Goal: Task Accomplishment & Management: Complete application form

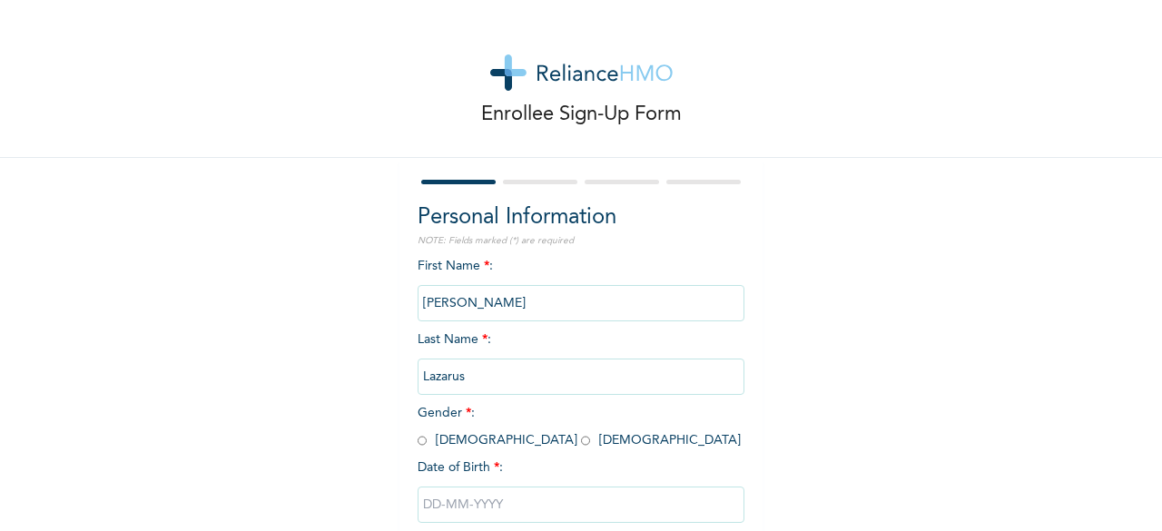
click at [503, 270] on div "First Name * : [PERSON_NAME] Last Name * : [PERSON_NAME] Gender * : [DEMOGRAPHI…" at bounding box center [581, 404] width 327 height 294
click at [487, 264] on div "First Name * : [PERSON_NAME] Last Name * : [PERSON_NAME] Gender * : [DEMOGRAPHI…" at bounding box center [581, 404] width 327 height 294
click at [488, 275] on div "First Name * : [PERSON_NAME] Last Name * : [PERSON_NAME] Gender * : [DEMOGRAPHI…" at bounding box center [581, 404] width 327 height 294
click at [484, 265] on span "*" at bounding box center [486, 266] width 5 height 13
click at [482, 266] on span "First Name * : [PERSON_NAME]" at bounding box center [581, 285] width 327 height 50
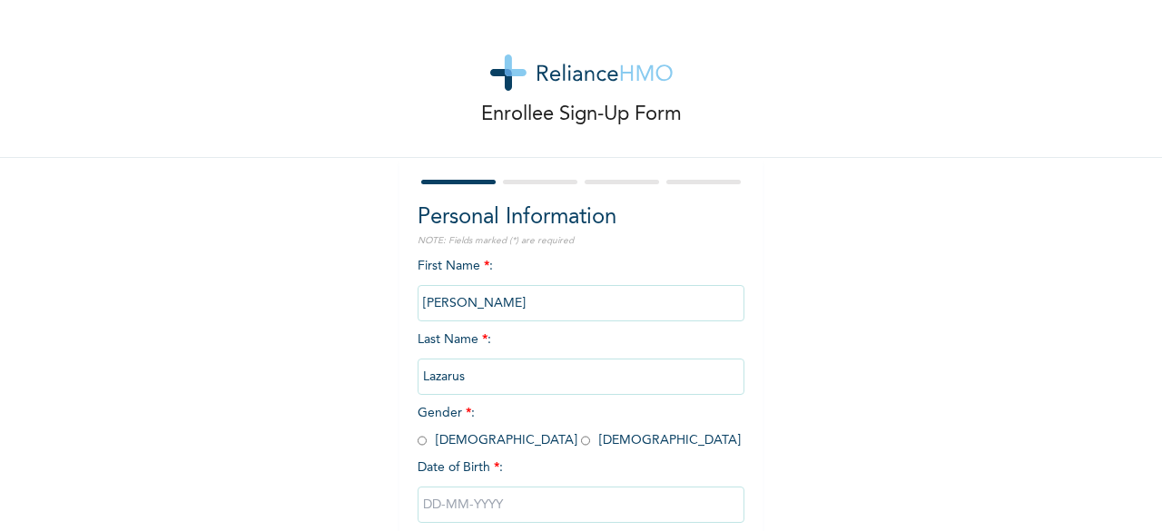
click at [482, 266] on span "First Name * : [PERSON_NAME]" at bounding box center [581, 285] width 327 height 50
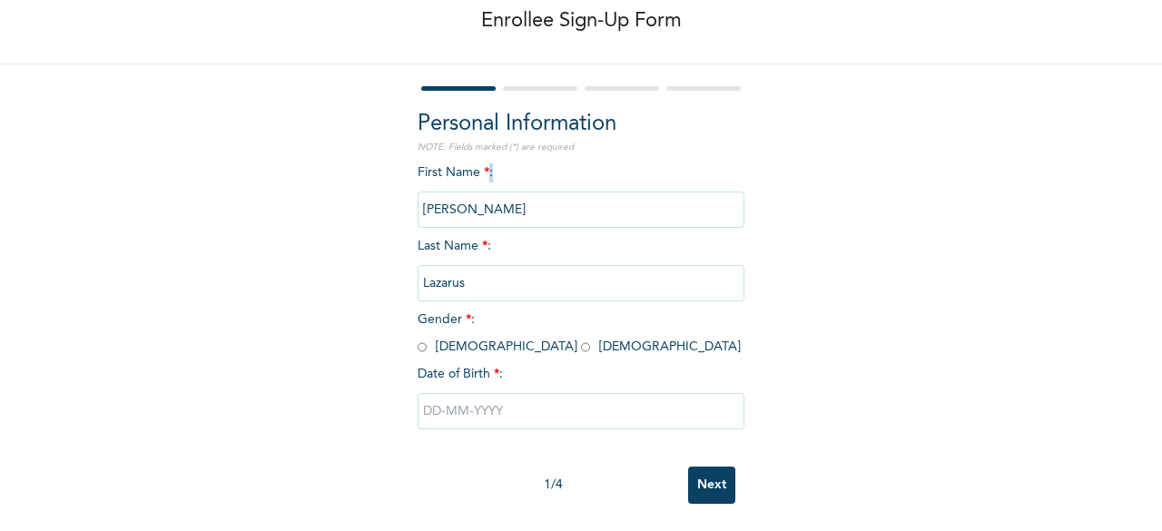
scroll to position [109, 0]
click at [581, 339] on input "radio" at bounding box center [585, 347] width 9 height 17
radio input "true"
click at [462, 402] on input "text" at bounding box center [581, 411] width 327 height 36
select select "8"
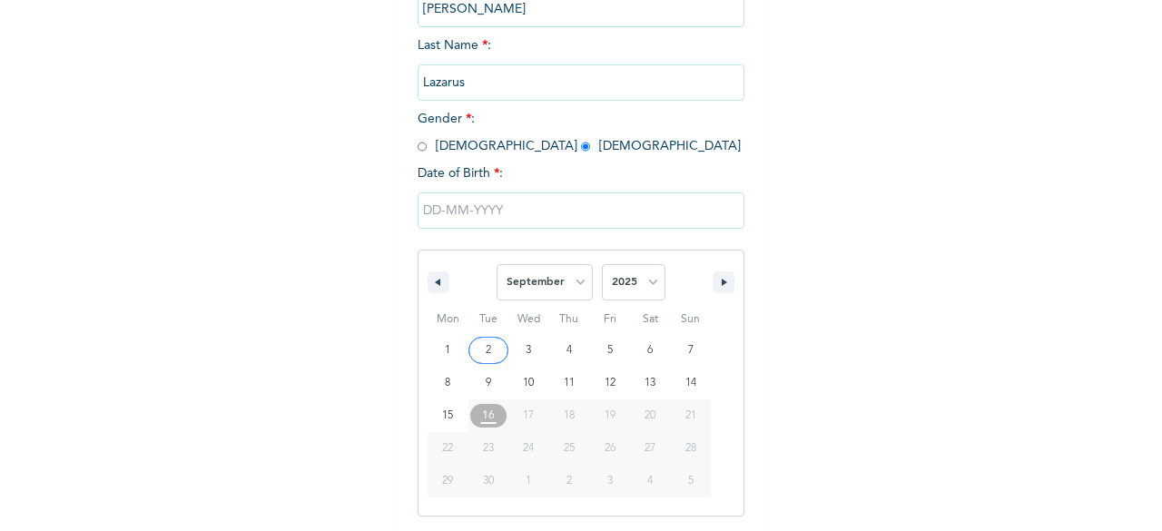
scroll to position [295, 0]
click at [644, 286] on select "2025 2024 2023 2022 2021 2020 2019 2018 2017 2016 2015 2014 2013 2012 2011 2010…" at bounding box center [634, 281] width 64 height 36
select select "1997"
click at [602, 265] on select "2025 2024 2023 2022 2021 2020 2019 2018 2017 2016 2015 2014 2013 2012 2011 2010…" at bounding box center [634, 281] width 64 height 36
click at [569, 284] on select "January February March April May June July August September October November De…" at bounding box center [545, 281] width 96 height 36
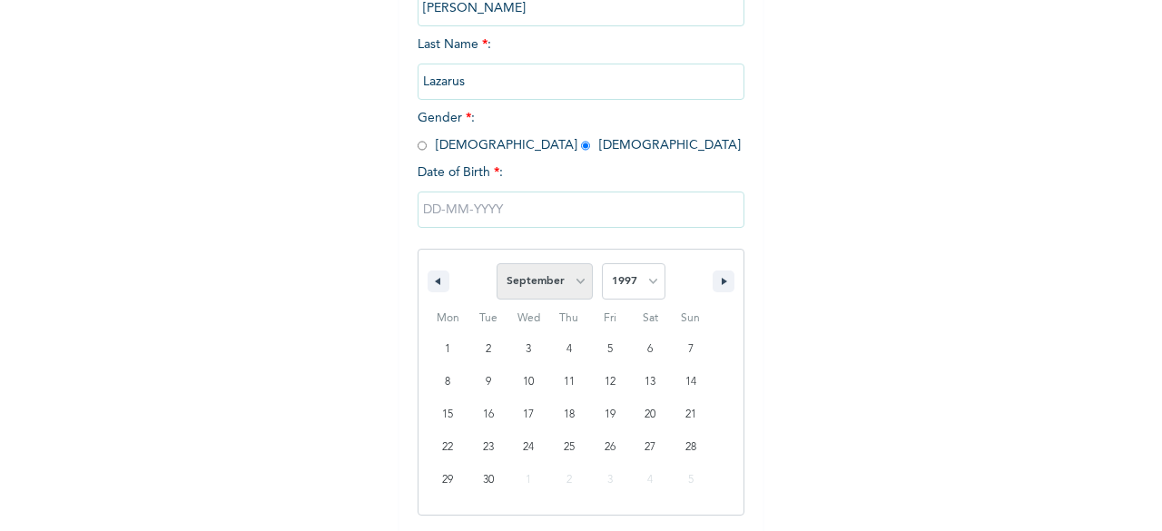
select select "10"
click at [497, 265] on select "January February March April May June July August September October November De…" at bounding box center [545, 281] width 96 height 36
type input "[DATE]"
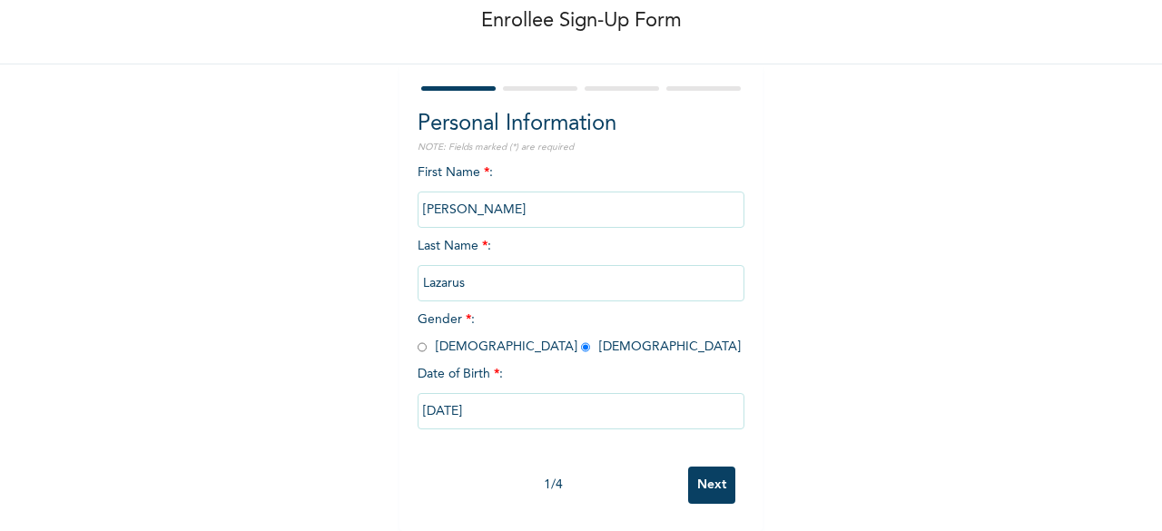
click at [698, 475] on input "Next" at bounding box center [711, 485] width 47 height 37
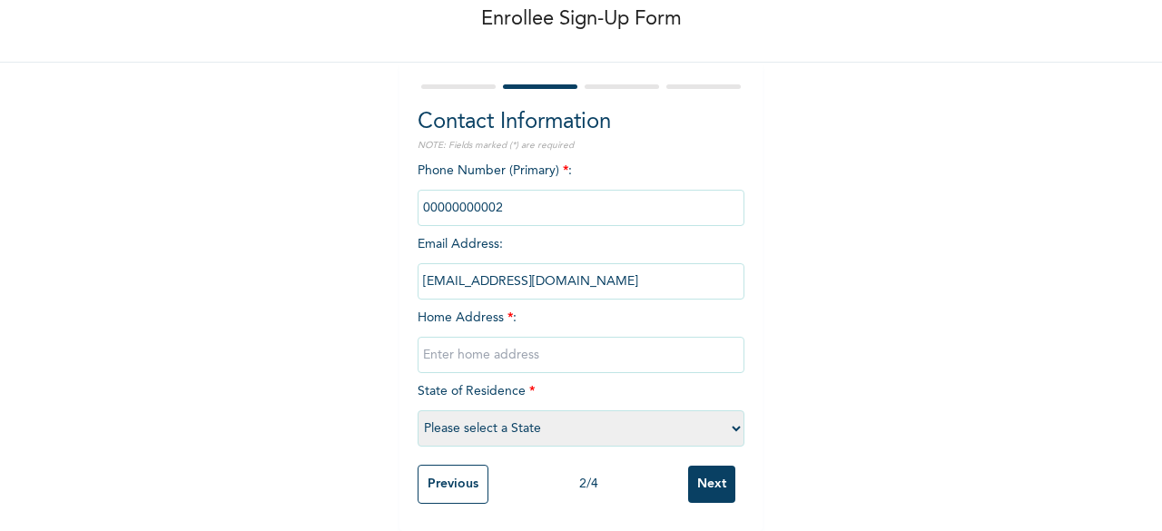
click at [421, 194] on input "phone" at bounding box center [581, 208] width 327 height 36
click at [507, 206] on input "phone" at bounding box center [581, 208] width 327 height 36
click at [474, 194] on input "phone" at bounding box center [581, 208] width 327 height 36
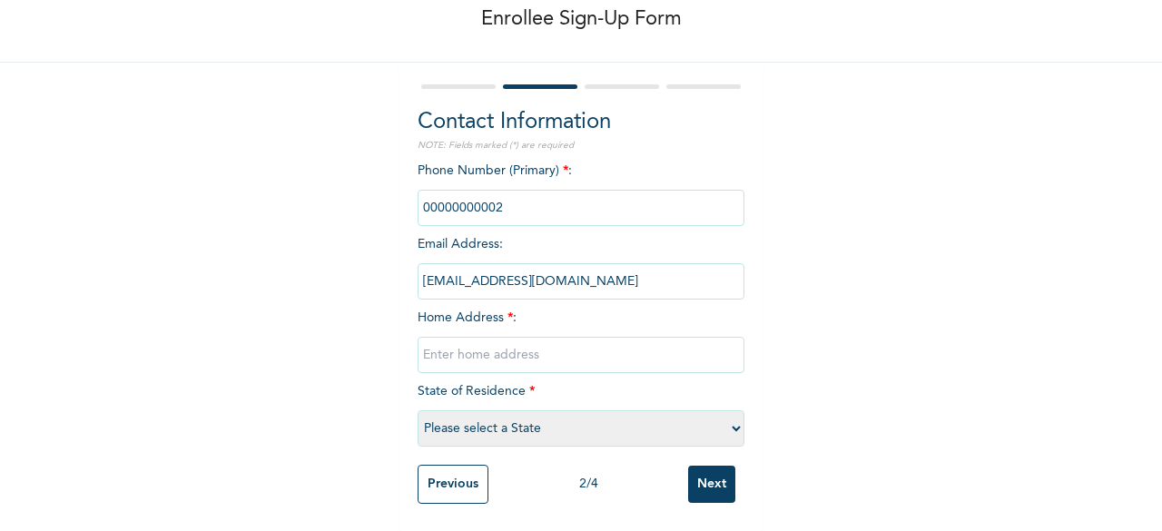
click at [474, 194] on input "phone" at bounding box center [581, 208] width 327 height 36
click at [436, 339] on input "text" at bounding box center [581, 355] width 327 height 36
type input "[STREET_ADDRESS][PERSON_NAME], Jakande Estate isolo"
drag, startPoint x: 496, startPoint y: 397, endPoint x: 496, endPoint y: 375, distance: 21.8
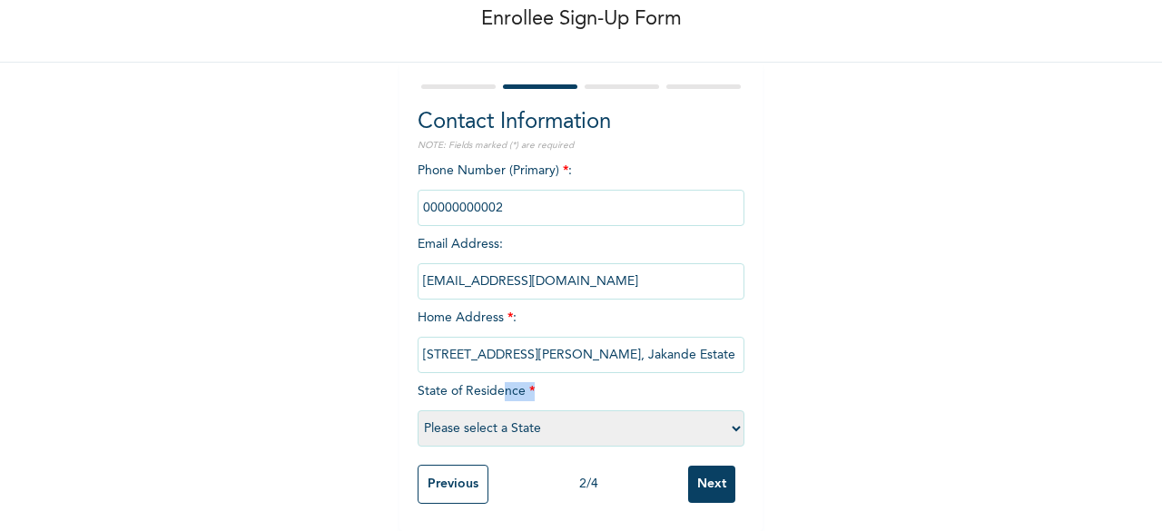
click at [496, 375] on div "Phone Number (Primary) * : Email Address : [EMAIL_ADDRESS][DOMAIN_NAME] Home Ad…" at bounding box center [581, 309] width 327 height 294
click at [448, 410] on select "Please select a State [PERSON_NAME] (FCT) [PERSON_NAME] Ibom [GEOGRAPHIC_DATA] …" at bounding box center [581, 428] width 327 height 36
select select "25"
click at [418, 410] on select "Please select a State [PERSON_NAME] (FCT) [PERSON_NAME] Ibom [GEOGRAPHIC_DATA] …" at bounding box center [581, 428] width 327 height 36
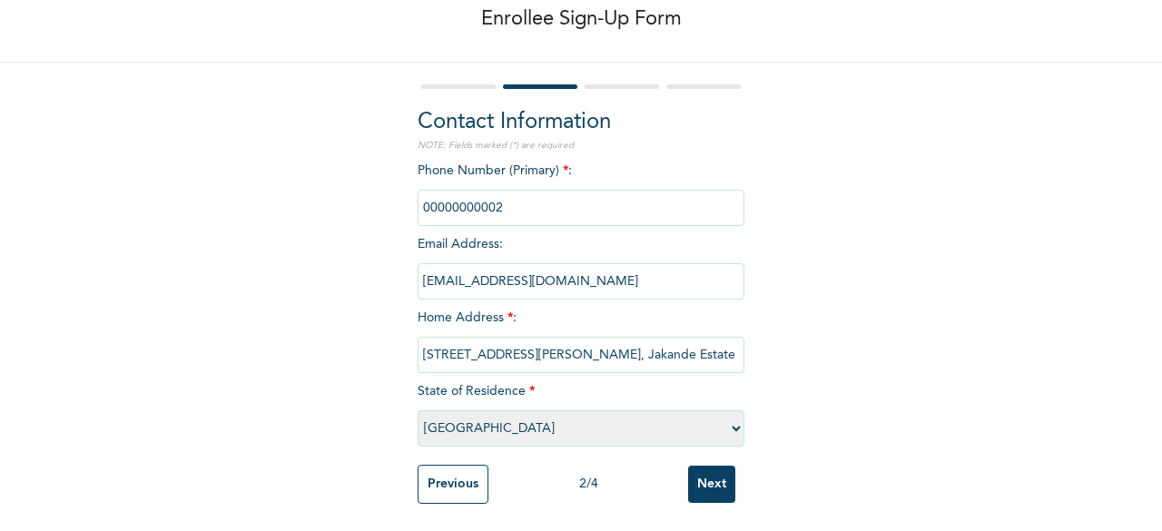
click at [423, 192] on input "phone" at bounding box center [581, 208] width 327 height 36
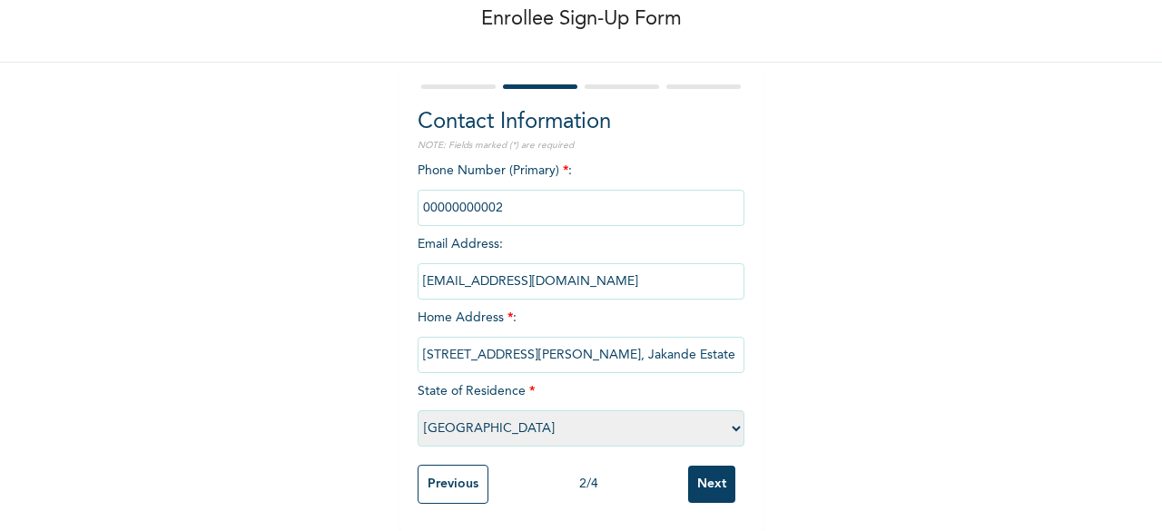
click at [704, 466] on input "Next" at bounding box center [711, 484] width 47 height 37
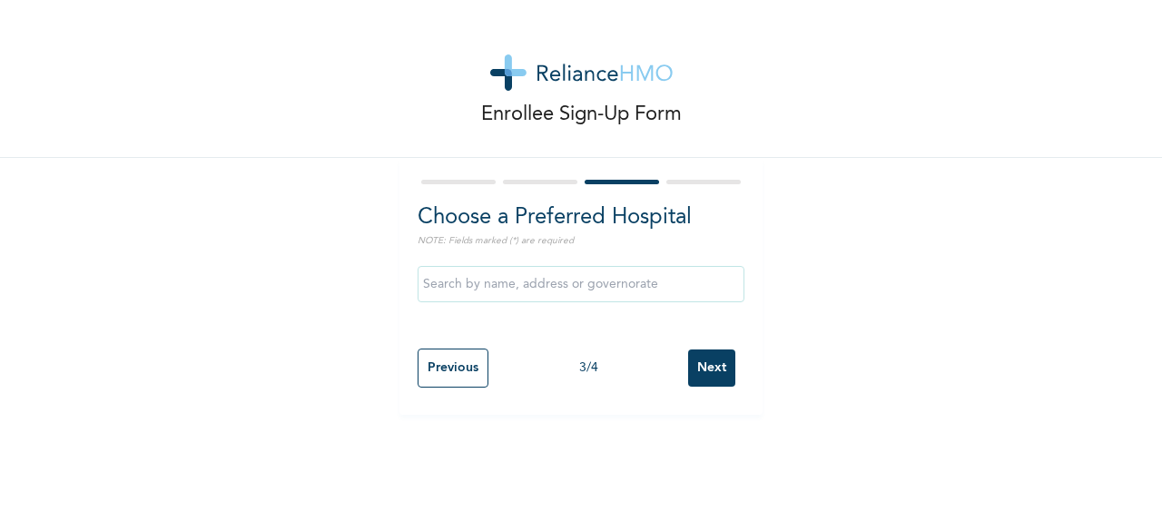
scroll to position [0, 0]
click at [489, 244] on p "NOTE: Fields marked (*) are required" at bounding box center [581, 241] width 327 height 14
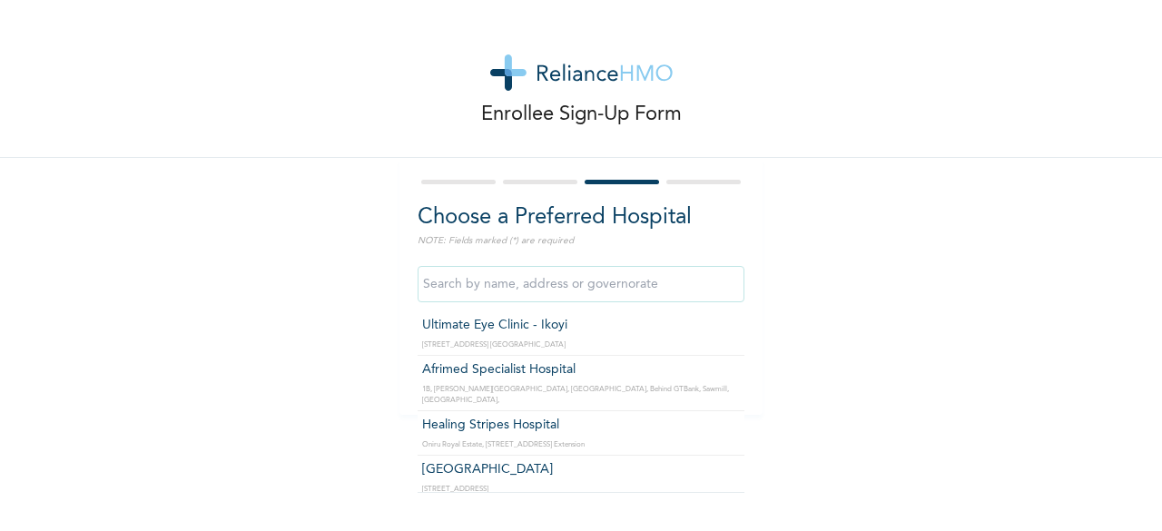
click at [508, 281] on input "text" at bounding box center [581, 284] width 327 height 36
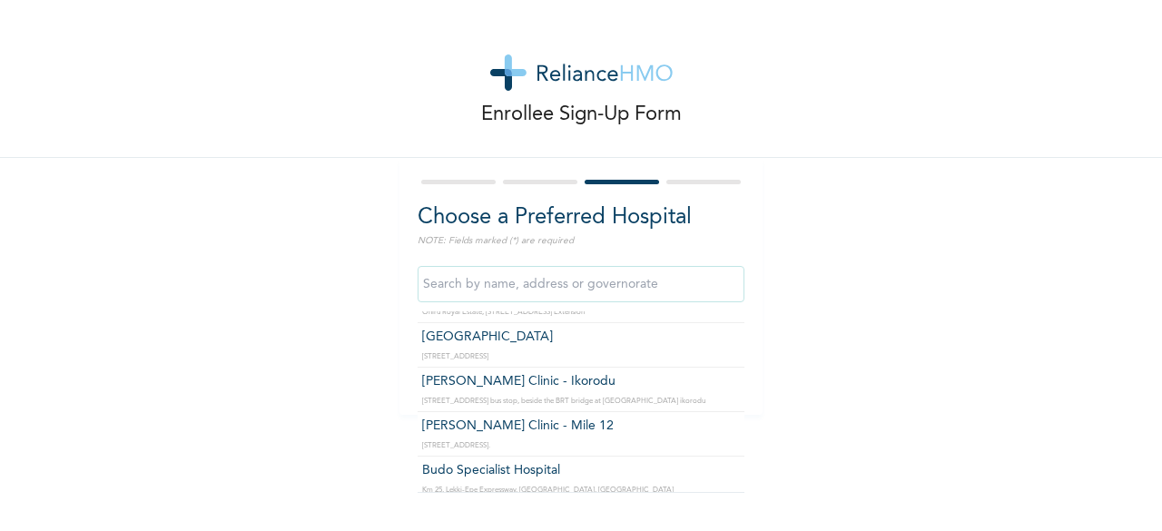
scroll to position [133, 0]
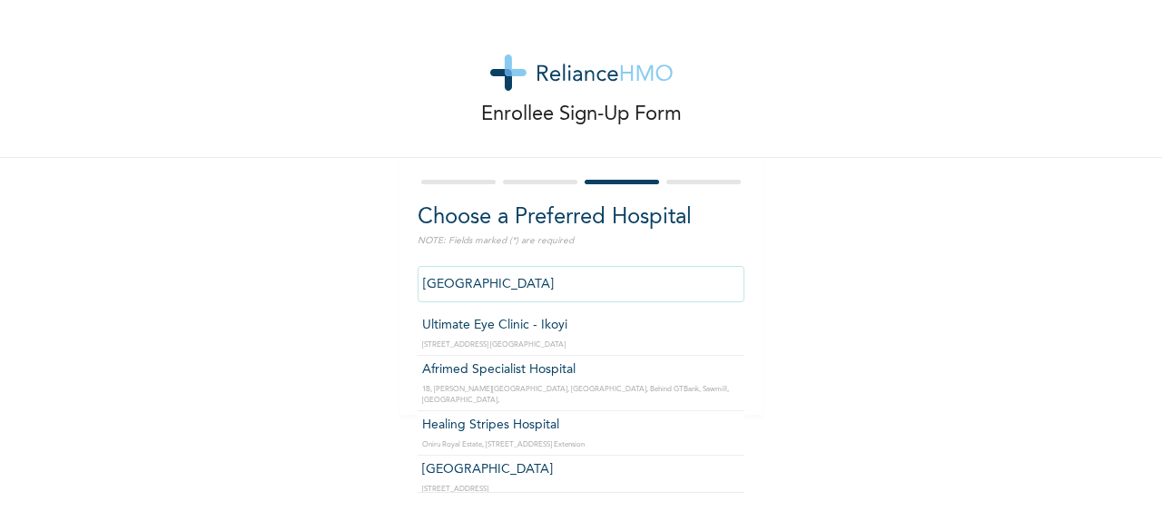
click at [497, 295] on input "[GEOGRAPHIC_DATA]" at bounding box center [581, 284] width 327 height 36
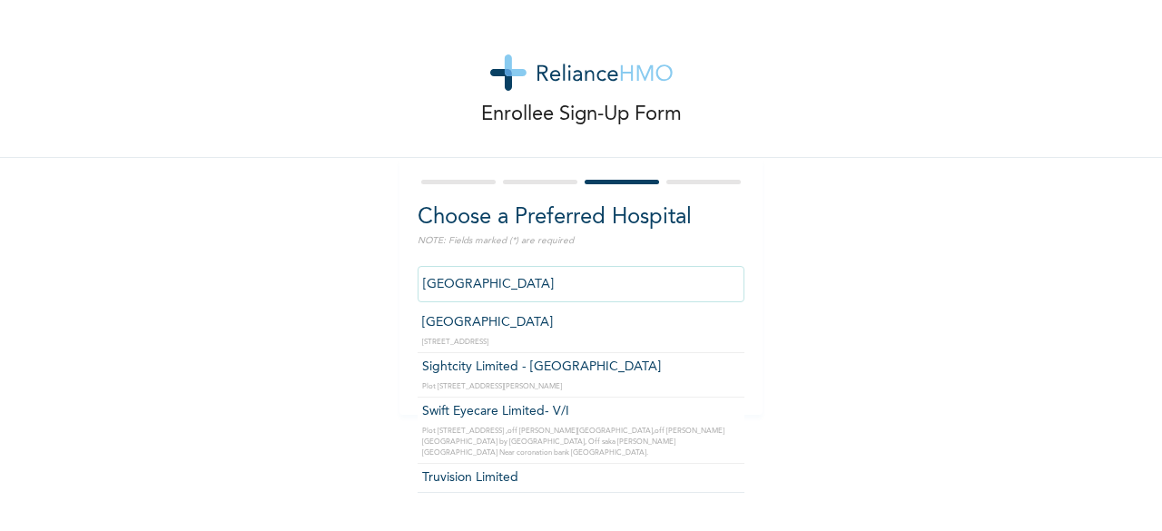
scroll to position [6681, 0]
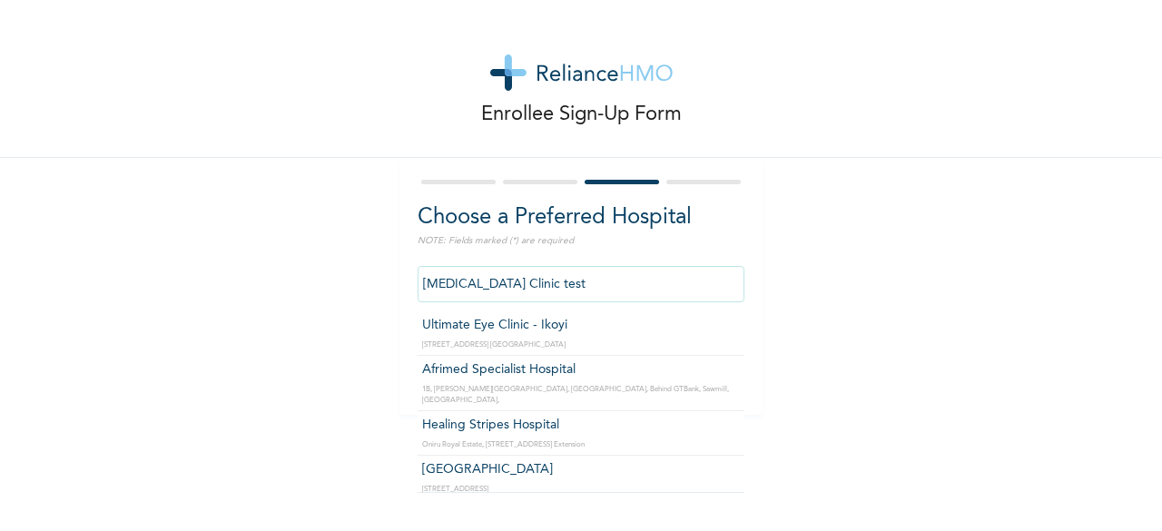
click at [498, 283] on input "[MEDICAL_DATA] Clinic test" at bounding box center [581, 284] width 327 height 36
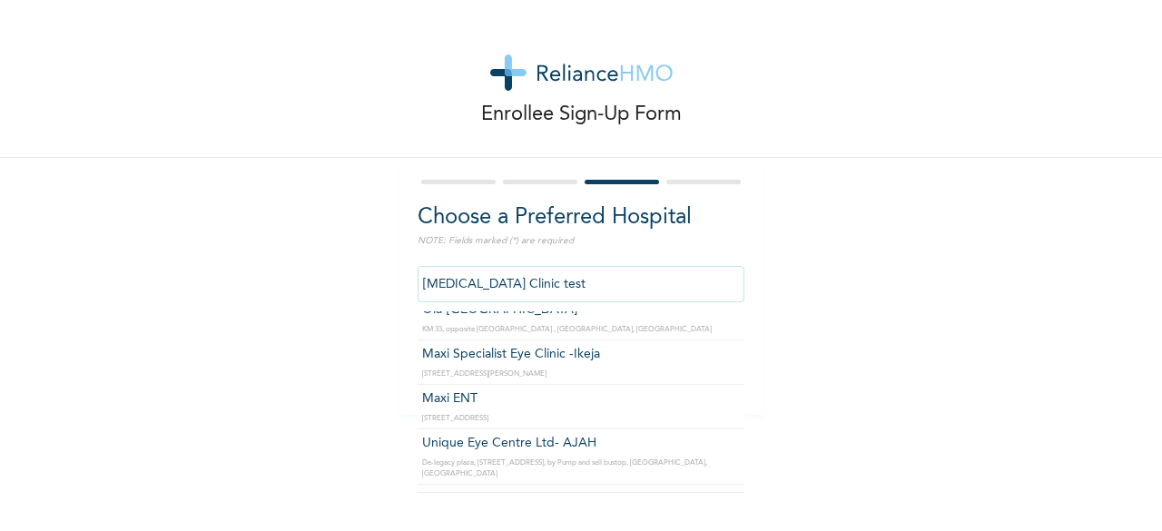
scroll to position [14774, 0]
type input "[PERSON_NAME][GEOGRAPHIC_DATA]"
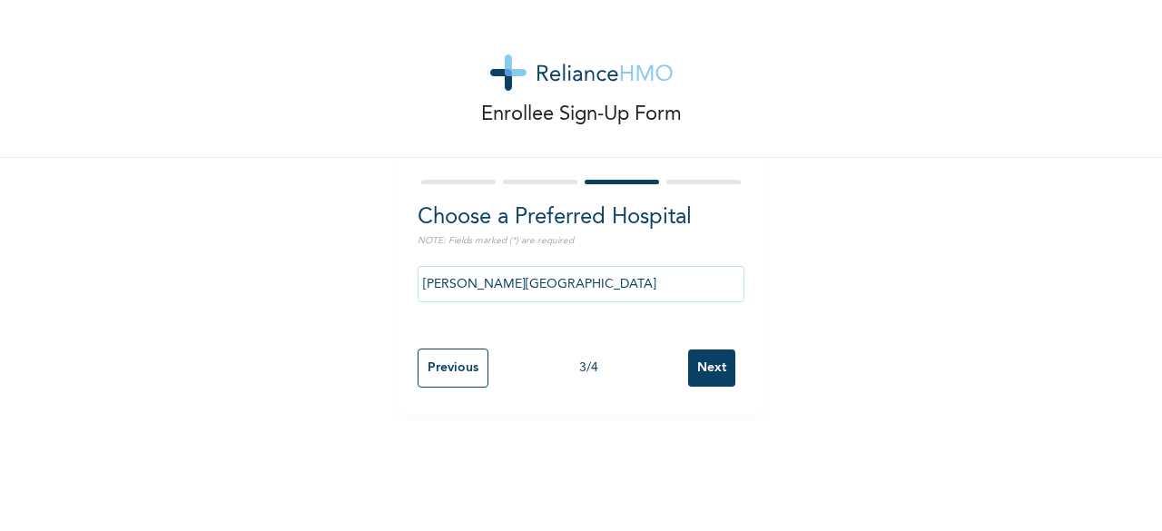
click at [711, 364] on input "Next" at bounding box center [711, 368] width 47 height 37
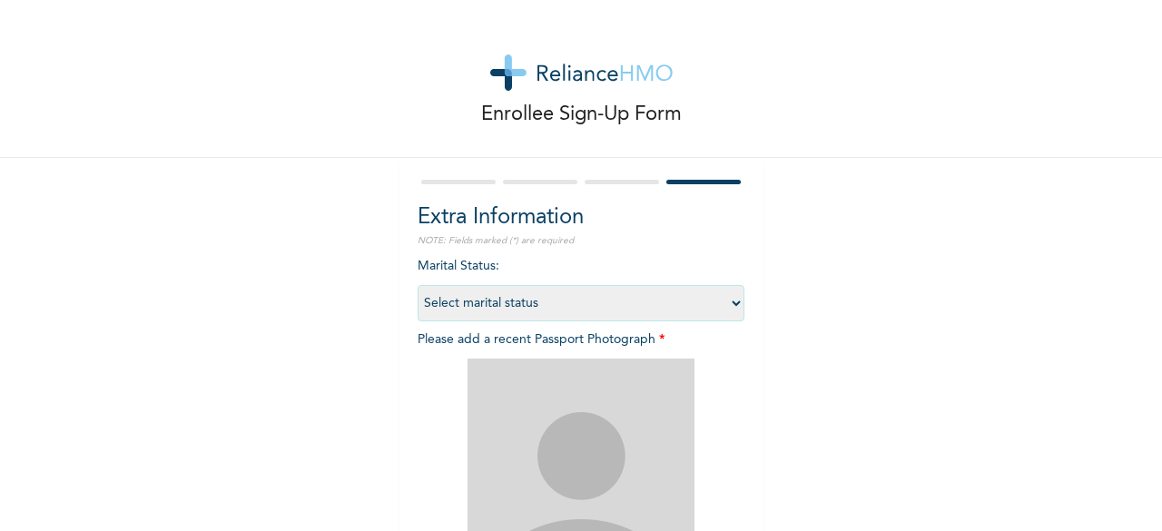
click at [724, 299] on select "Select marital status [DEMOGRAPHIC_DATA] Married [DEMOGRAPHIC_DATA] Widow/[DEMO…" at bounding box center [581, 303] width 327 height 36
select select "1"
click at [418, 285] on select "Select marital status [DEMOGRAPHIC_DATA] Married [DEMOGRAPHIC_DATA] Widow/[DEMO…" at bounding box center [581, 303] width 327 height 36
click at [586, 450] on img at bounding box center [581, 472] width 227 height 227
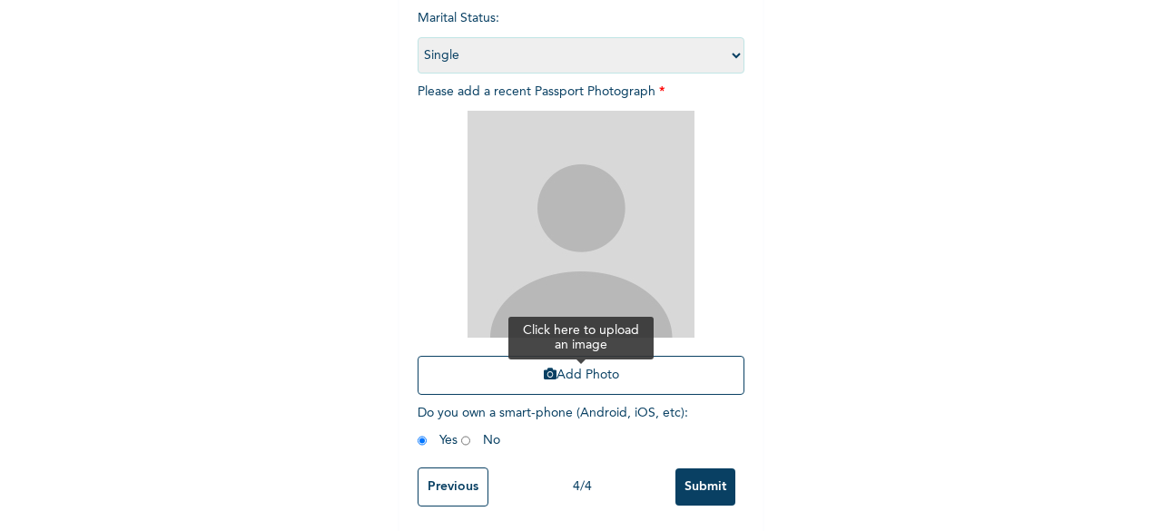
scroll to position [254, 0]
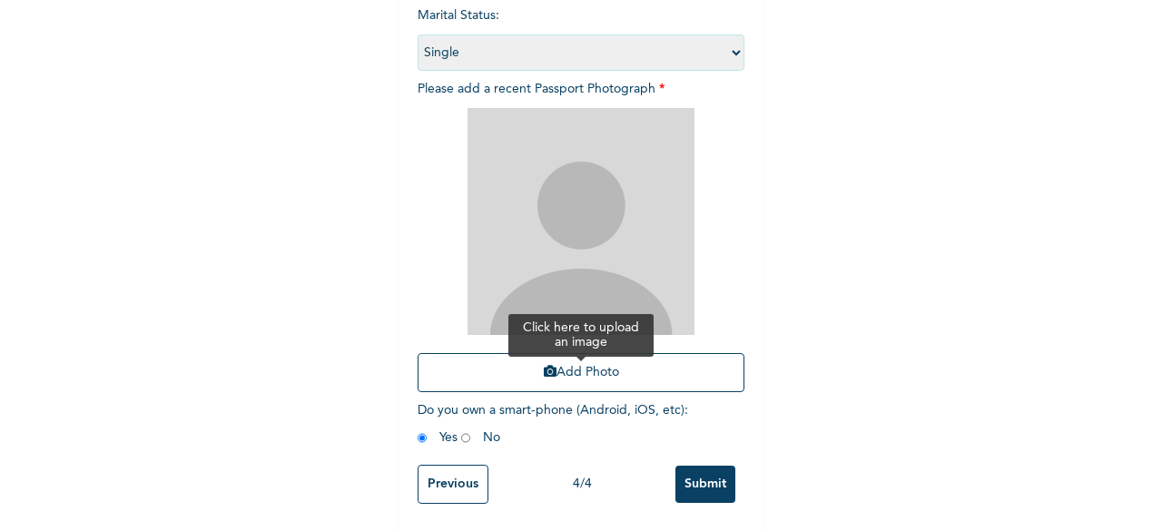
click at [589, 372] on button "Add Photo" at bounding box center [581, 372] width 327 height 39
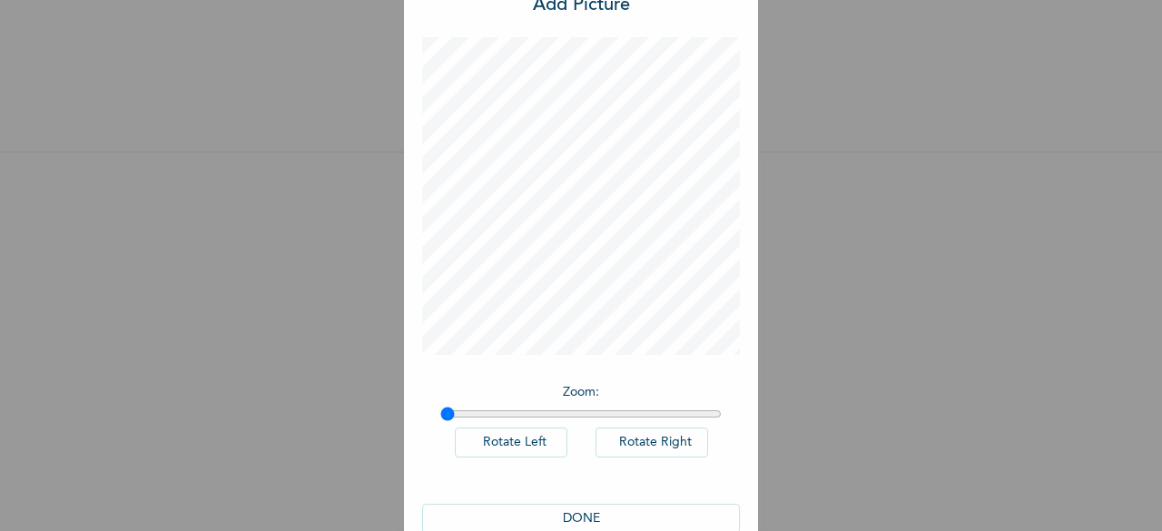
scroll to position [93, 0]
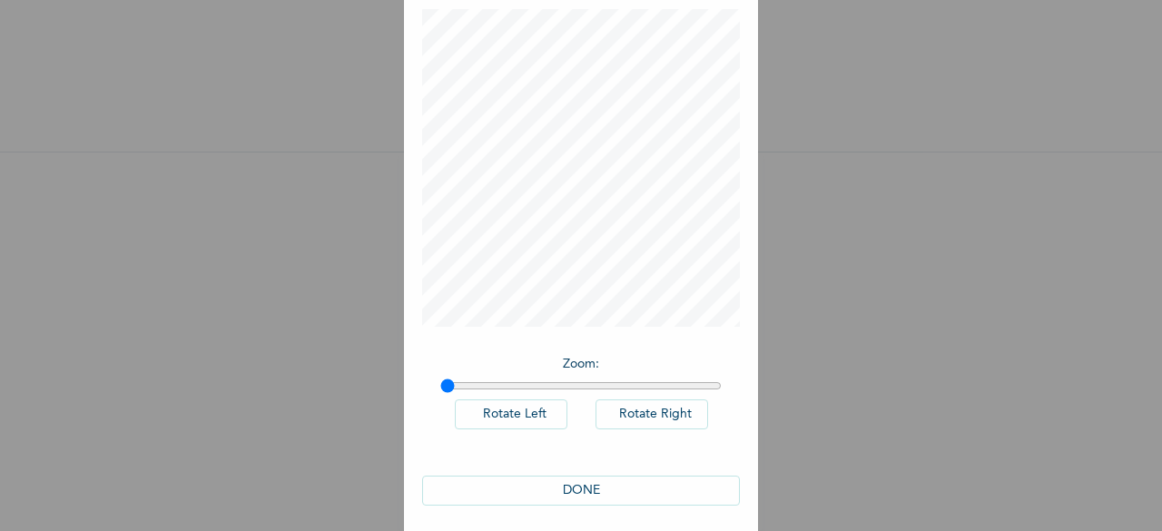
click at [576, 488] on button "DONE" at bounding box center [581, 491] width 318 height 30
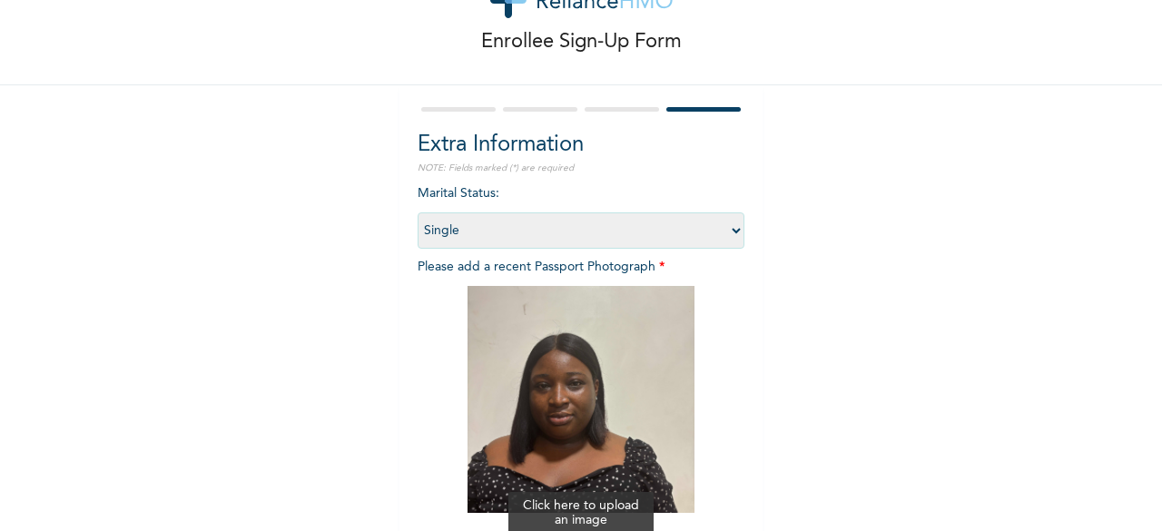
scroll to position [265, 0]
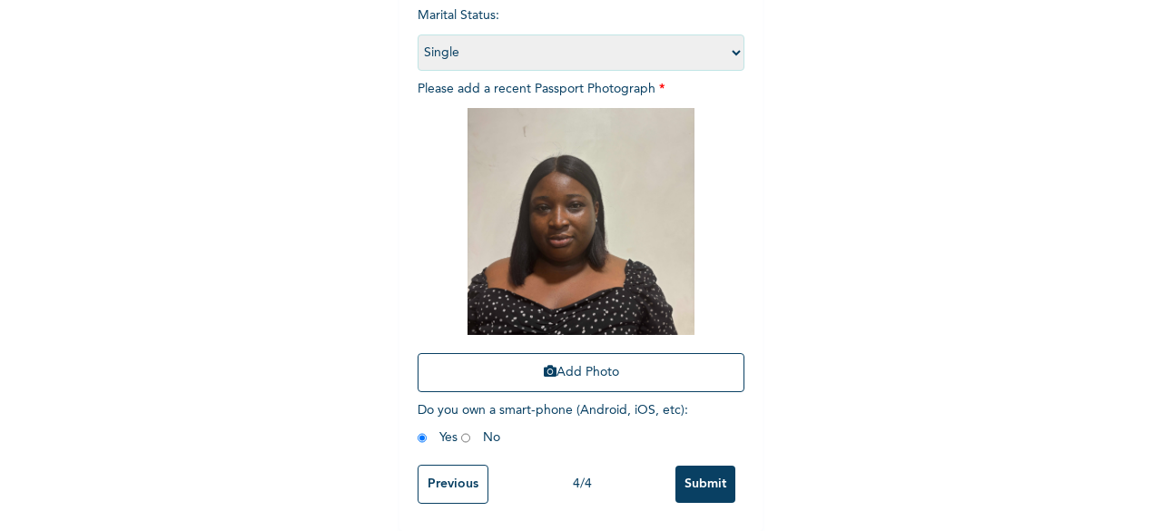
click at [695, 466] on input "Submit" at bounding box center [705, 484] width 60 height 37
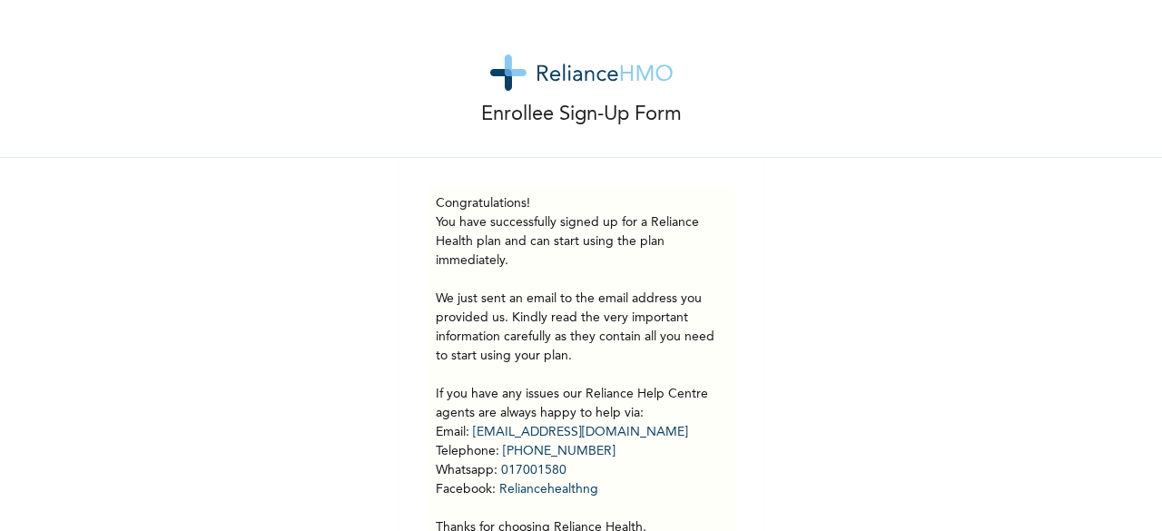
scroll to position [94, 0]
